Goal: Information Seeking & Learning: Learn about a topic

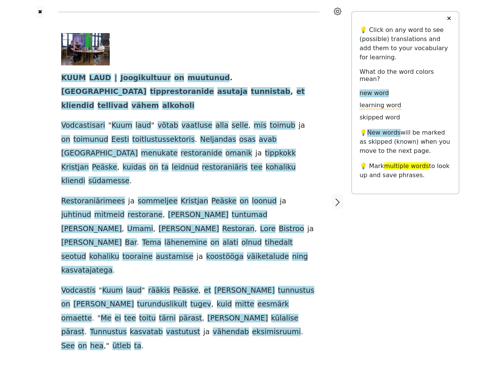
click at [243, 224] on span "Restoran" at bounding box center [238, 228] width 32 height 9
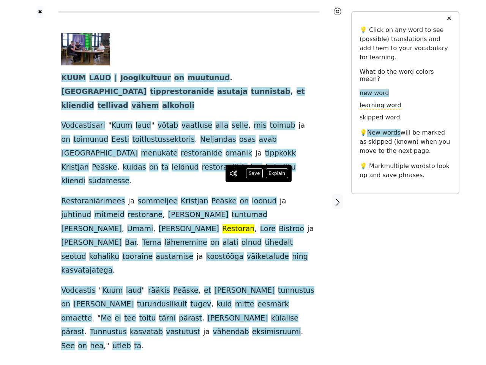
click at [338, 11] on icon at bounding box center [338, 12] width 8 height 8
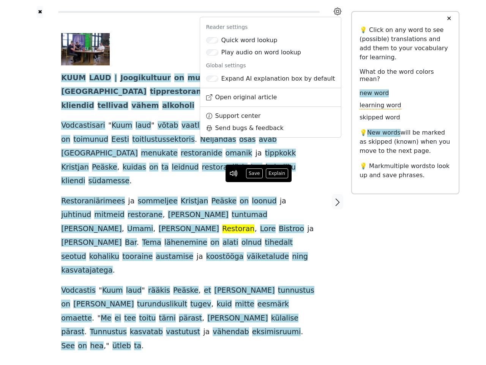
click at [40, 177] on div at bounding box center [40, 201] width 27 height 367
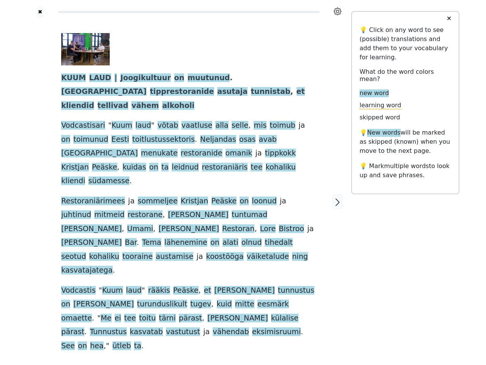
click at [208, 196] on span at bounding box center [209, 200] width 3 height 9
click at [72, 78] on span "KUUM" at bounding box center [73, 77] width 25 height 9
click at [96, 78] on span "LAUD" at bounding box center [100, 77] width 22 height 9
click at [136, 78] on span "Joogikultuur" at bounding box center [145, 77] width 51 height 9
click at [174, 78] on span "on" at bounding box center [179, 77] width 10 height 9
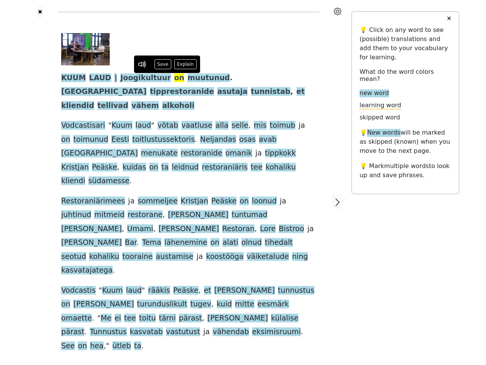
click at [190, 78] on span "muutunud" at bounding box center [209, 77] width 42 height 9
click at [147, 87] on span "Tallinna" at bounding box center [103, 91] width 85 height 9
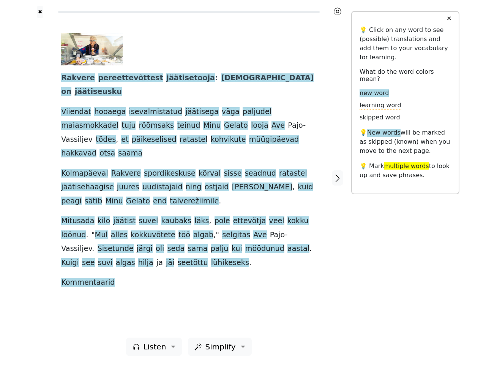
click at [243, 182] on div "Rakvere pereettevõttest jäätisetooja : eestlased on jäätiseusku Viiendat hooaeg…" at bounding box center [189, 161] width 256 height 256
click at [338, 11] on icon at bounding box center [338, 12] width 8 height 8
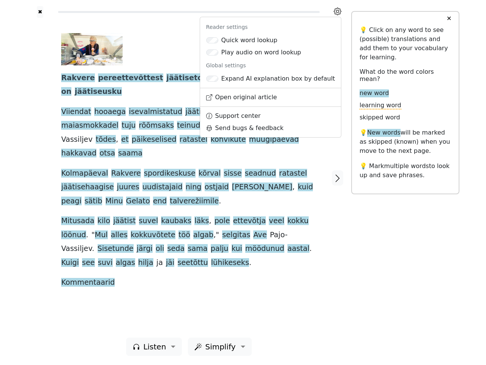
click at [40, 177] on div at bounding box center [40, 177] width 27 height 319
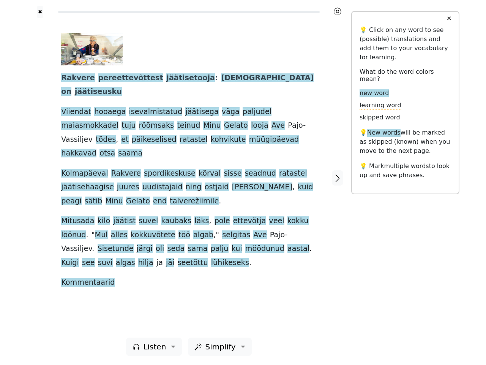
click at [189, 177] on div "Rakvere pereettevõttest jäätisetooja : eestlased on jäätiseusku Viiendat hooaeg…" at bounding box center [189, 161] width 256 height 256
click at [75, 78] on span "Rakvere" at bounding box center [77, 77] width 33 height 9
click at [118, 78] on span "pereettevõttest" at bounding box center [130, 77] width 65 height 9
click at [167, 78] on span "jäätisetooja" at bounding box center [190, 77] width 49 height 9
click at [221, 78] on span "eestlased" at bounding box center [267, 77] width 93 height 9
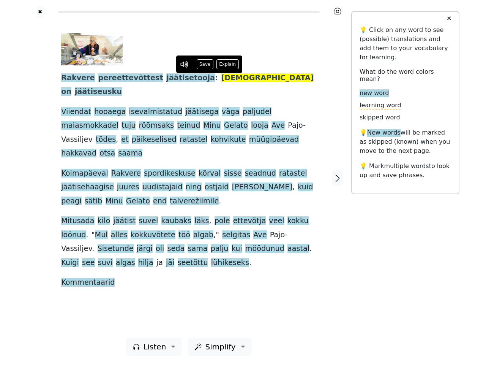
click at [71, 87] on span "on" at bounding box center [66, 91] width 10 height 9
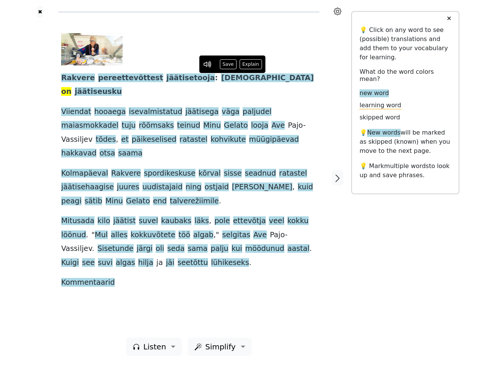
click at [122, 87] on span "jäätiseusku" at bounding box center [98, 91] width 47 height 9
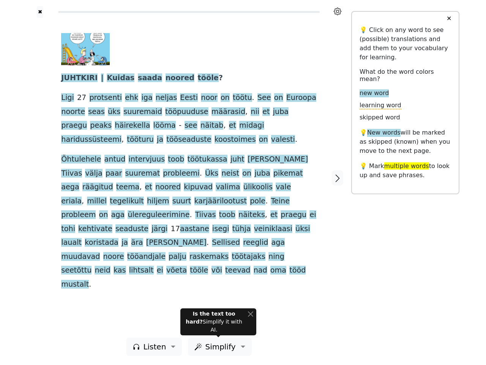
click at [144, 196] on span "tegelikult" at bounding box center [127, 200] width 34 height 9
click at [338, 11] on icon at bounding box center [338, 12] width 8 height 8
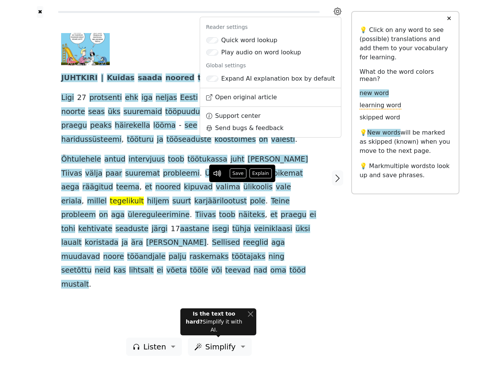
click at [40, 177] on div at bounding box center [40, 177] width 27 height 319
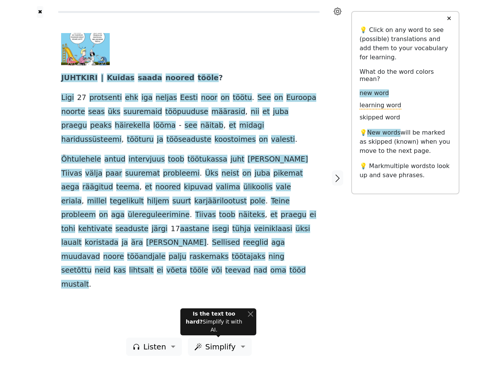
click at [270, 177] on span at bounding box center [271, 173] width 3 height 9
click at [77, 78] on span "JUHTKIRI" at bounding box center [79, 77] width 36 height 9
click at [113, 78] on span "Kuidas" at bounding box center [121, 77] width 28 height 9
click at [138, 78] on span "saada" at bounding box center [150, 77] width 24 height 9
click at [166, 78] on span "noored" at bounding box center [180, 77] width 29 height 9
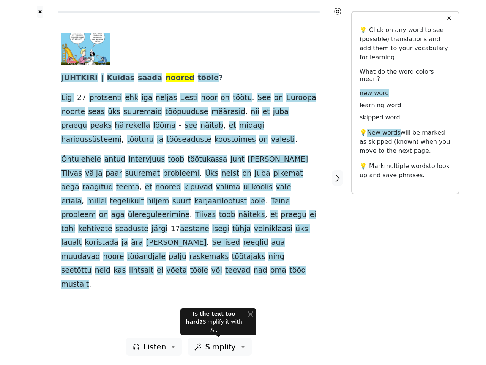
click at [198, 78] on span "tööle" at bounding box center [208, 77] width 21 height 9
click at [67, 98] on span "Ligi" at bounding box center [67, 97] width 13 height 9
